Goal: Task Accomplishment & Management: Complete application form

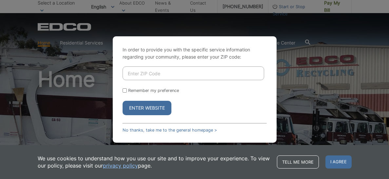
click at [175, 74] on input "Enter ZIP Code" at bounding box center [194, 74] width 142 height 14
type input "92028"
click at [124, 92] on input "Remember my preference" at bounding box center [125, 91] width 4 height 4
checkbox input "true"
click at [147, 109] on button "Enter Website" at bounding box center [147, 108] width 49 height 14
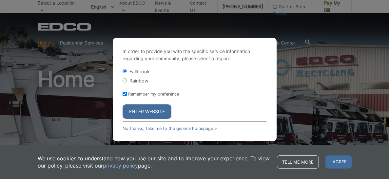
click at [147, 109] on button "Enter Website" at bounding box center [147, 112] width 49 height 14
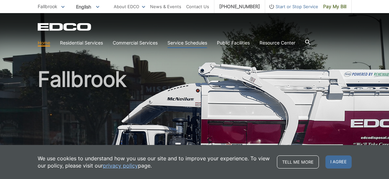
click at [195, 43] on link "Service Schedules" at bounding box center [188, 42] width 40 height 7
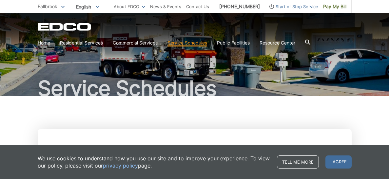
scroll to position [19, 0]
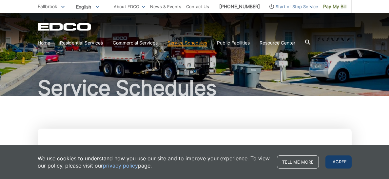
click at [338, 166] on span "I agree" at bounding box center [339, 162] width 26 height 13
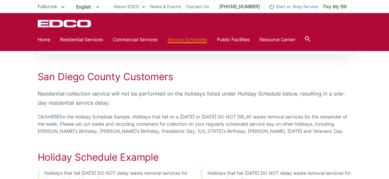
scroll to position [199, 0]
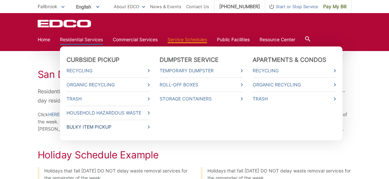
click at [94, 125] on link "Bulky Item Pickup" at bounding box center [108, 127] width 83 height 7
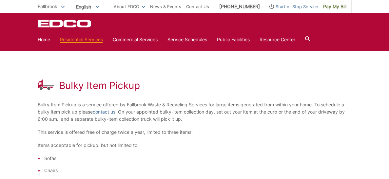
scroll to position [67, 0]
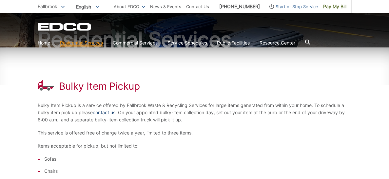
click at [102, 113] on link "contact us" at bounding box center [104, 112] width 23 height 7
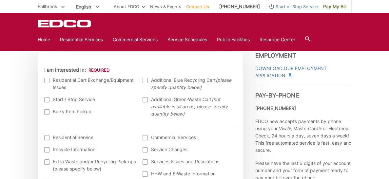
scroll to position [199, 0]
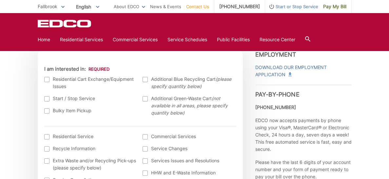
click at [46, 112] on div at bounding box center [46, 111] width 5 height 5
click at [0, 0] on input "Bulky Item Pickup" at bounding box center [0, 0] width 0 height 0
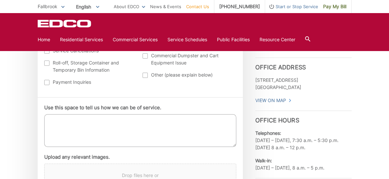
scroll to position [330, 0]
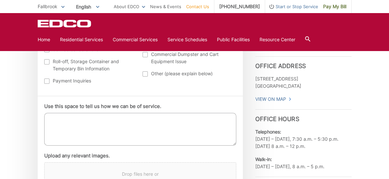
click at [121, 122] on textarea "Use this space to tell us how we can be of service." at bounding box center [140, 129] width 192 height 33
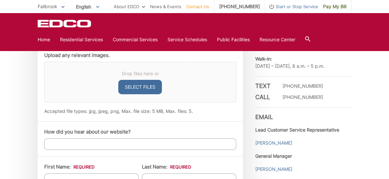
scroll to position [434, 0]
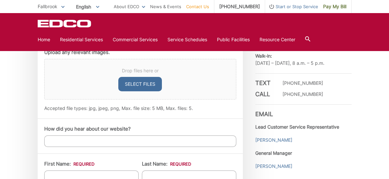
type textarea "Would like to have mattress and box spring picked up"
click at [140, 143] on input "How did you hear about our website?" at bounding box center [140, 141] width 192 height 11
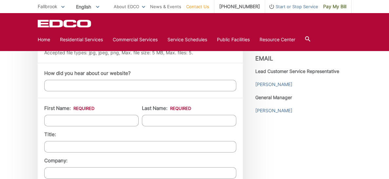
scroll to position [491, 0]
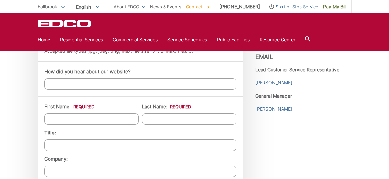
click at [116, 117] on input "First Name: *" at bounding box center [91, 118] width 94 height 11
type input "mark"
type input "andersen"
type input "258 RANCHO BONITO ROAD"
type input "FALLBROOK"
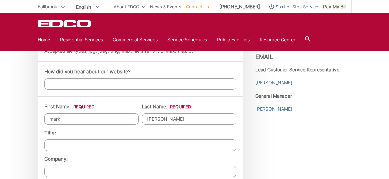
type input "92028"
type input "4028713895"
type input "mandersen2@live.com"
type input "(402) 871-3895"
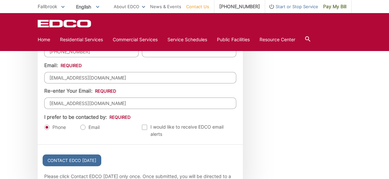
scroll to position [718, 0]
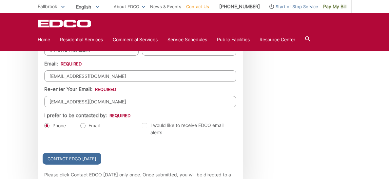
click at [86, 129] on label "Email" at bounding box center [89, 126] width 19 height 7
radio input "true"
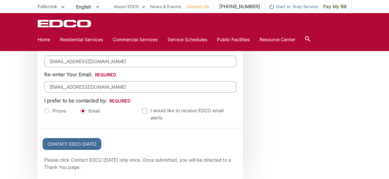
scroll to position [735, 0]
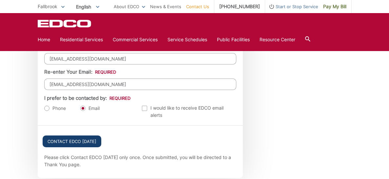
click at [94, 143] on input "Contact EDCO Today" at bounding box center [72, 142] width 59 height 12
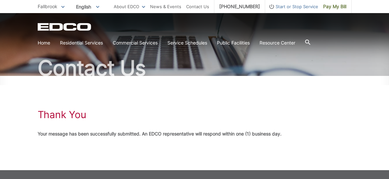
scroll to position [63, 0]
